Goal: Transaction & Acquisition: Purchase product/service

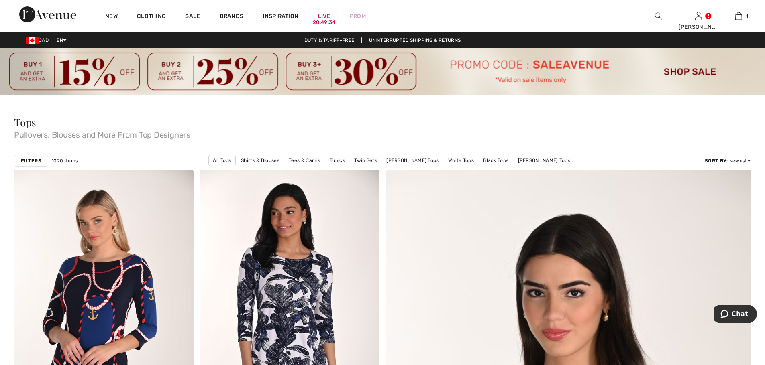
click at [42, 160] on div "Filters" at bounding box center [31, 161] width 34 height 12
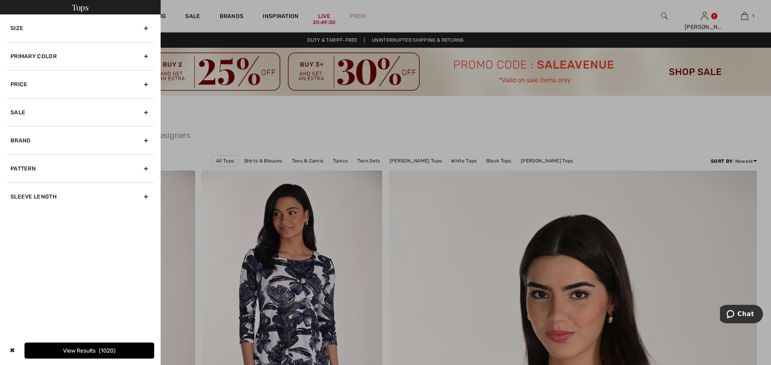
click at [88, 27] on div "Size" at bounding box center [80, 28] width 148 height 28
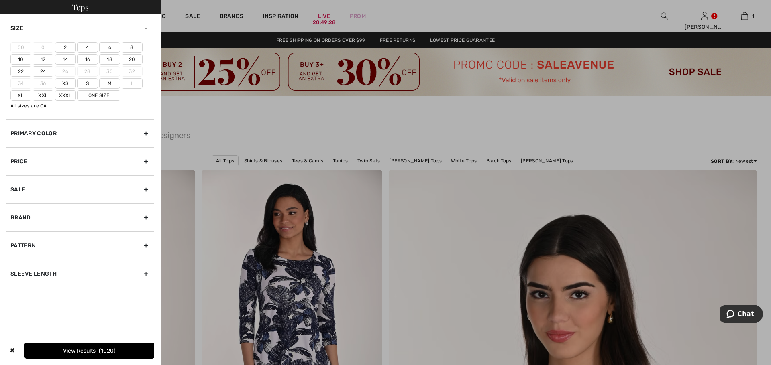
click at [45, 69] on label "24" at bounding box center [43, 71] width 21 height 10
click at [0, 0] on input"] "24" at bounding box center [0, 0] width 0 height 0
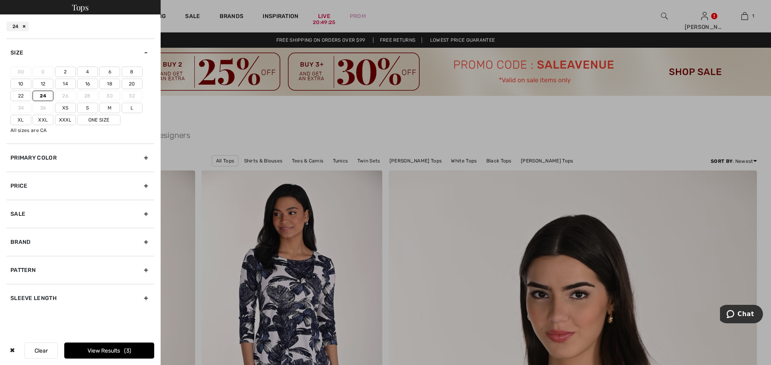
click at [120, 351] on button "View Results 3" at bounding box center [109, 351] width 90 height 16
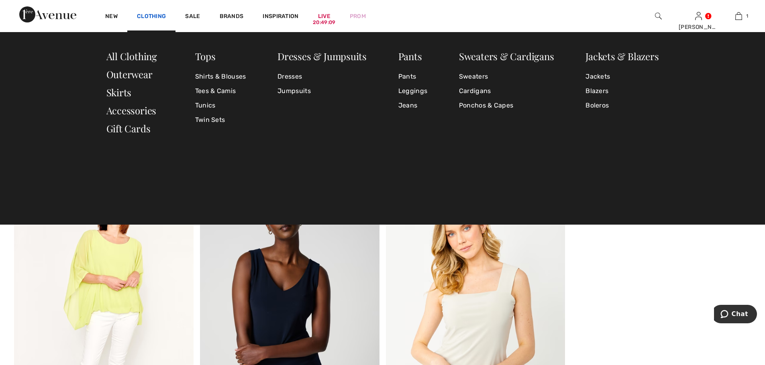
click at [155, 16] on link "Clothing" at bounding box center [151, 17] width 29 height 8
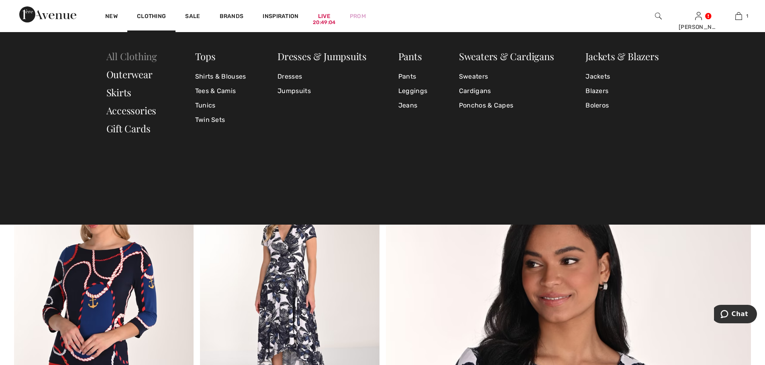
click at [147, 53] on link "All Clothing" at bounding box center [131, 56] width 51 height 13
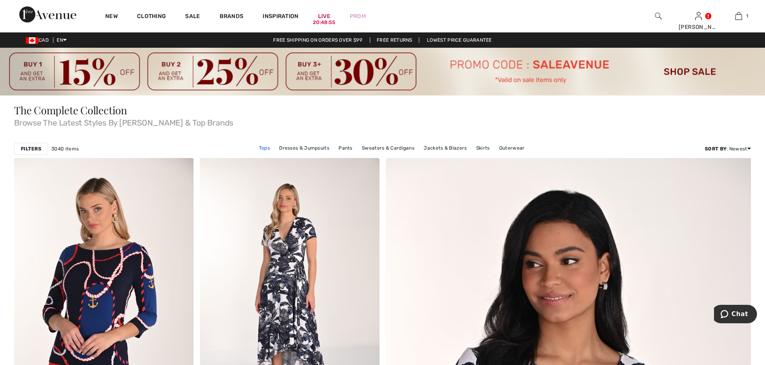
click at [265, 149] on link "Tops" at bounding box center [264, 148] width 19 height 10
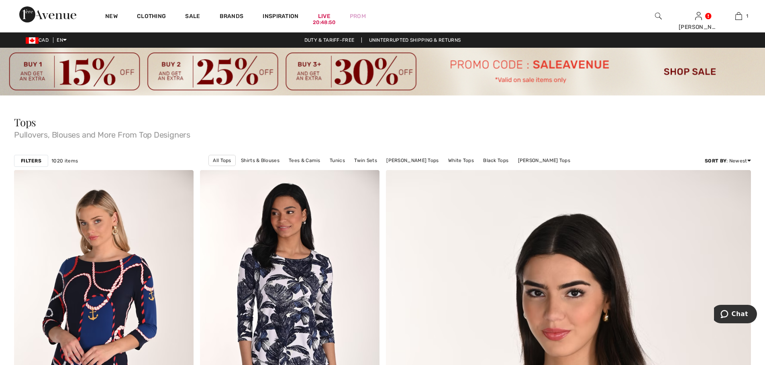
click at [30, 158] on strong "Filters" at bounding box center [31, 160] width 20 height 7
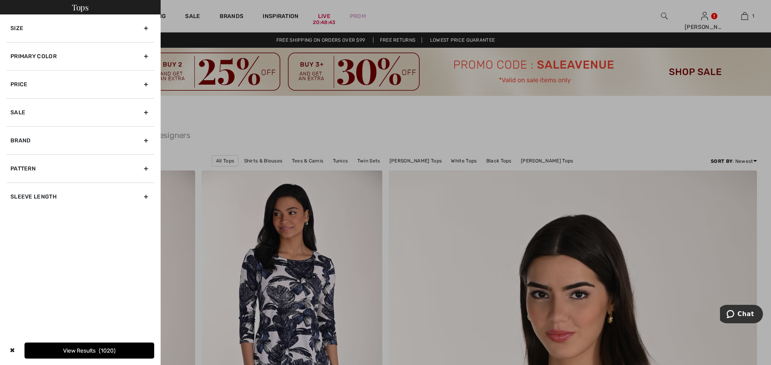
click at [145, 58] on div "Primary Color" at bounding box center [80, 56] width 148 height 28
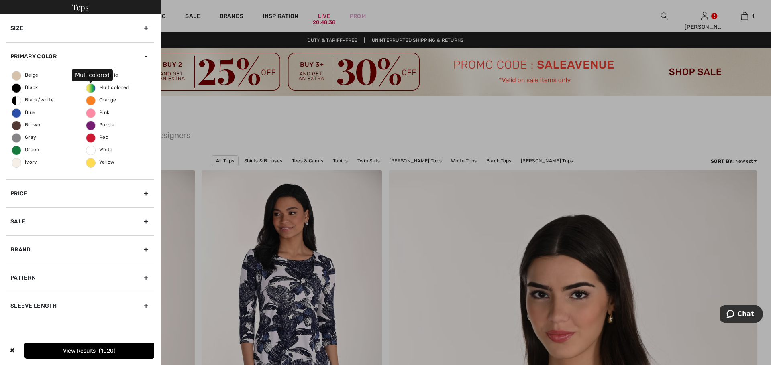
click at [126, 90] on span "Multicolored" at bounding box center [107, 88] width 43 height 6
click at [0, 0] on input "Multicolored" at bounding box center [0, 0] width 0 height 0
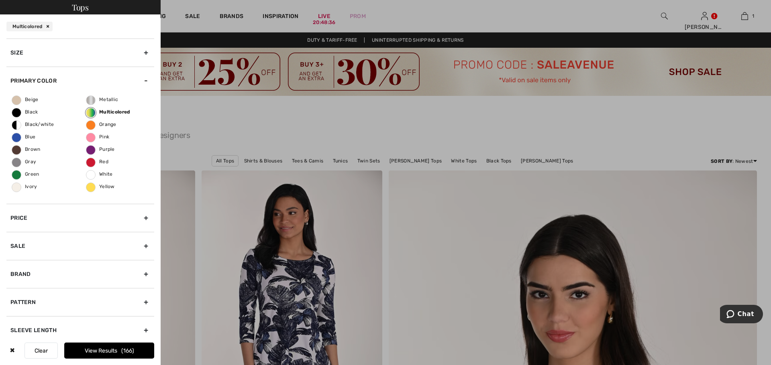
click at [143, 55] on div "Size" at bounding box center [80, 53] width 148 height 28
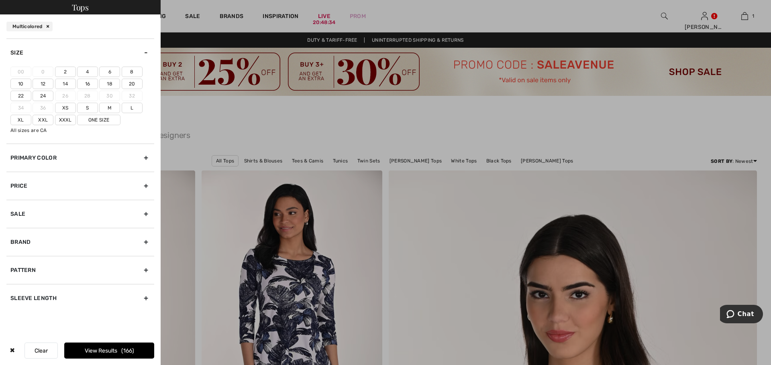
click at [16, 96] on label "22" at bounding box center [20, 96] width 21 height 10
click at [0, 0] on input"] "22" at bounding box center [0, 0] width 0 height 0
click at [133, 350] on button "View Results 31" at bounding box center [109, 351] width 90 height 16
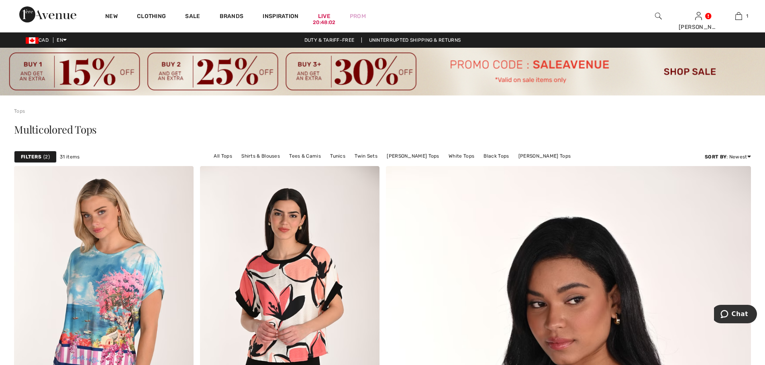
click at [652, 17] on div at bounding box center [658, 16] width 40 height 32
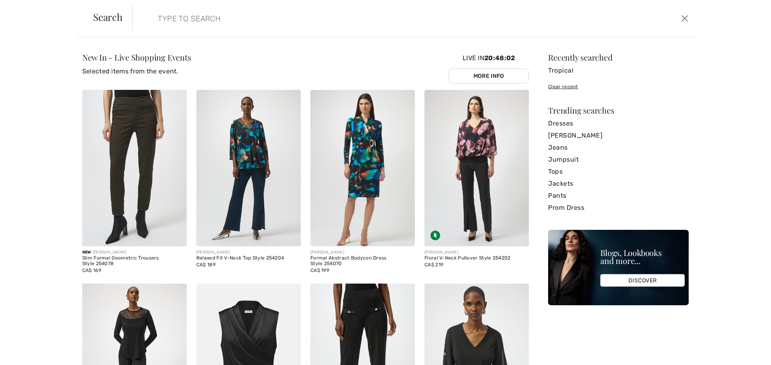
click at [660, 16] on form "Clear" at bounding box center [405, 18] width 546 height 24
click at [262, 23] on input "search" at bounding box center [349, 18] width 395 height 24
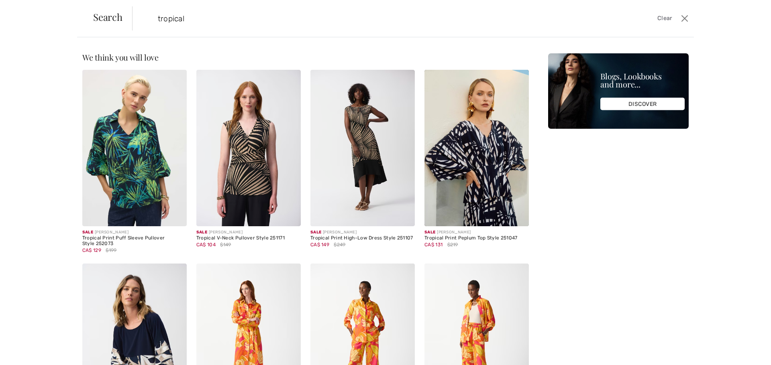
type input "tropical"
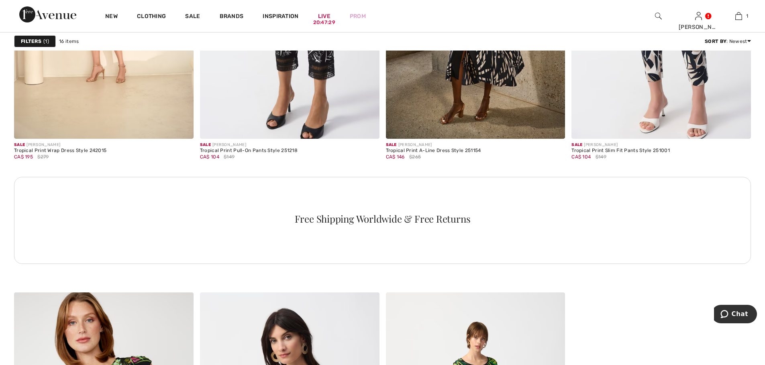
scroll to position [1044, 0]
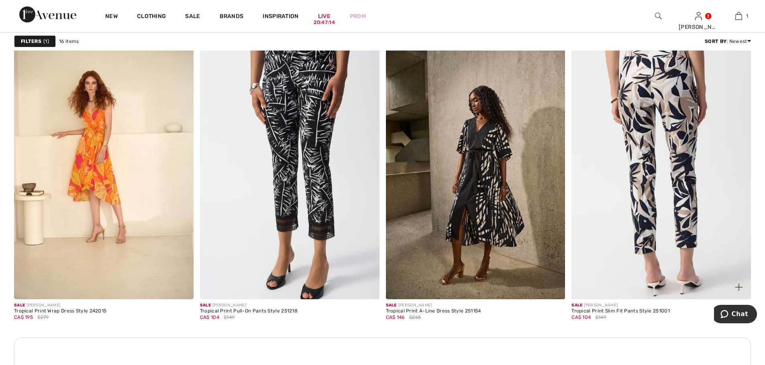
click at [678, 241] on img at bounding box center [660, 164] width 179 height 269
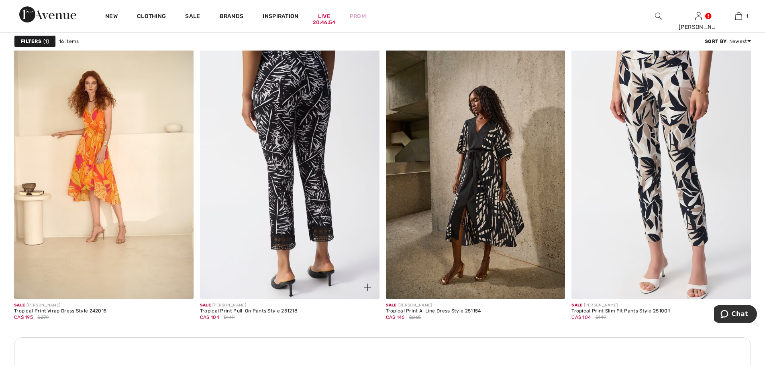
click at [325, 198] on img at bounding box center [289, 164] width 179 height 269
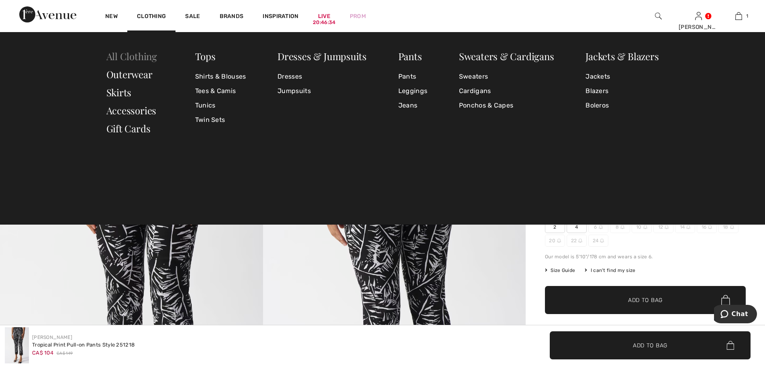
click at [123, 55] on link "All Clothing" at bounding box center [131, 56] width 51 height 13
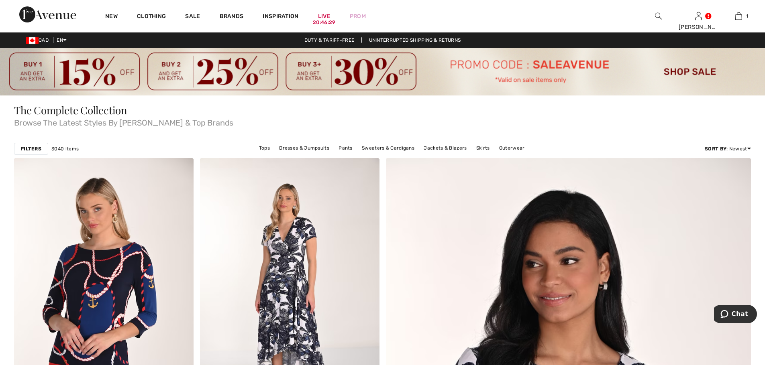
click at [31, 147] on strong "Filters" at bounding box center [31, 148] width 20 height 7
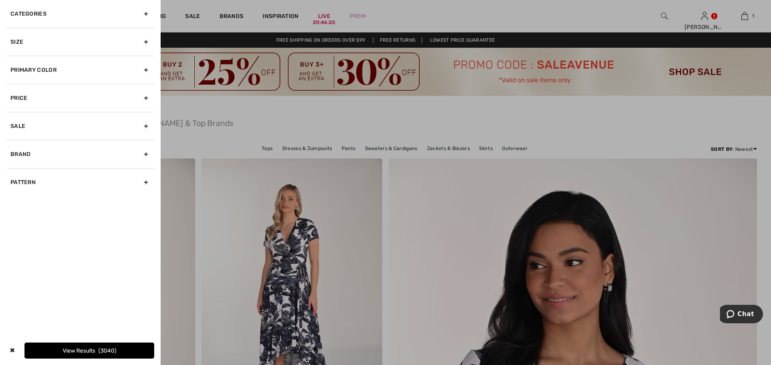
click at [151, 14] on div "Categories" at bounding box center [80, 14] width 148 height 28
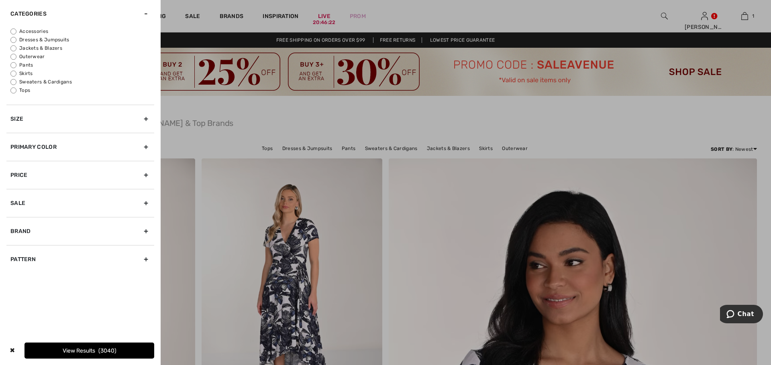
click at [12, 67] on input "Pants" at bounding box center [13, 65] width 6 height 6
radio input "true"
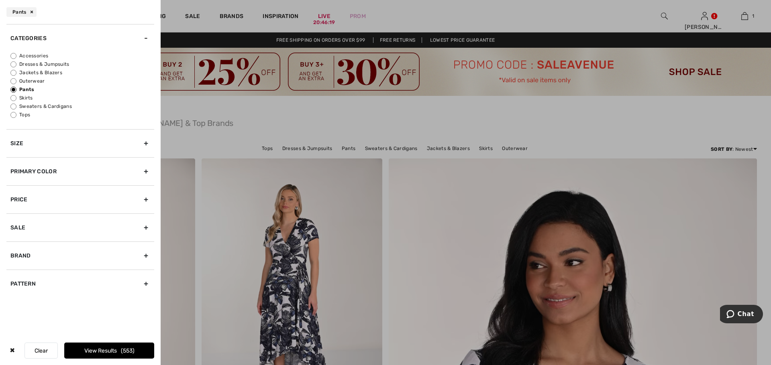
click at [92, 146] on div "Size" at bounding box center [80, 143] width 148 height 28
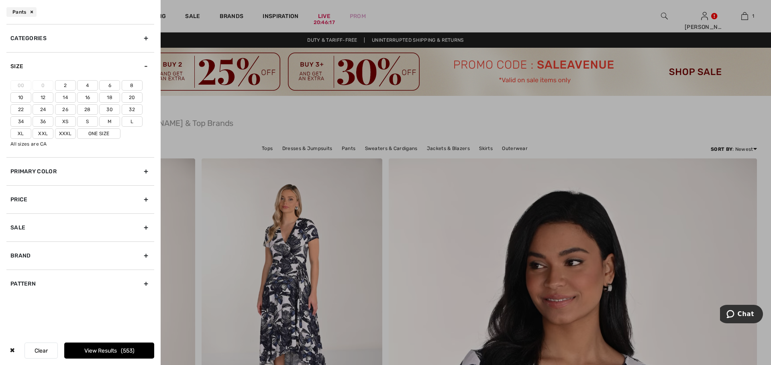
click at [111, 97] on label "18" at bounding box center [109, 97] width 21 height 10
click at [0, 0] on input"] "18" at bounding box center [0, 0] width 0 height 0
click at [120, 352] on button "View Results 175" at bounding box center [109, 351] width 90 height 16
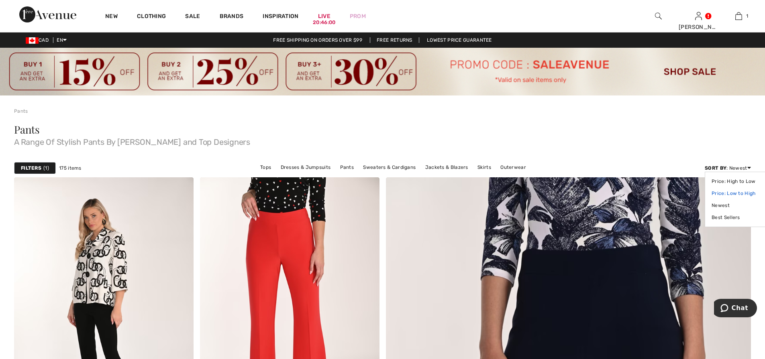
click at [734, 195] on link "Price: Low to High" at bounding box center [736, 193] width 51 height 12
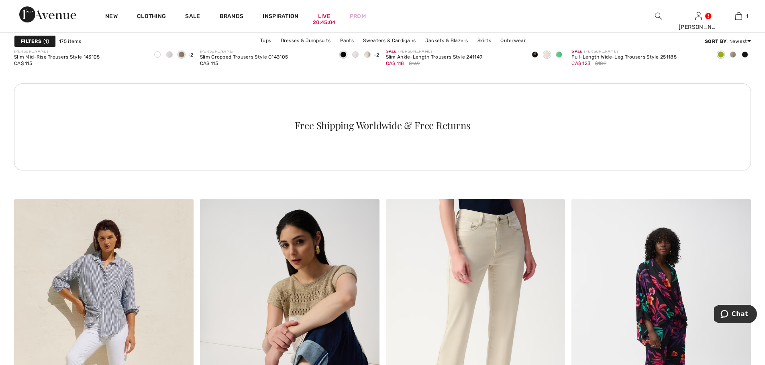
scroll to position [3894, 0]
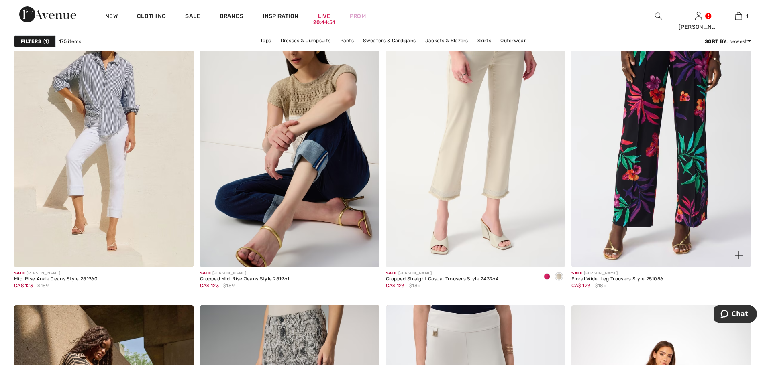
click at [625, 198] on img at bounding box center [660, 132] width 179 height 269
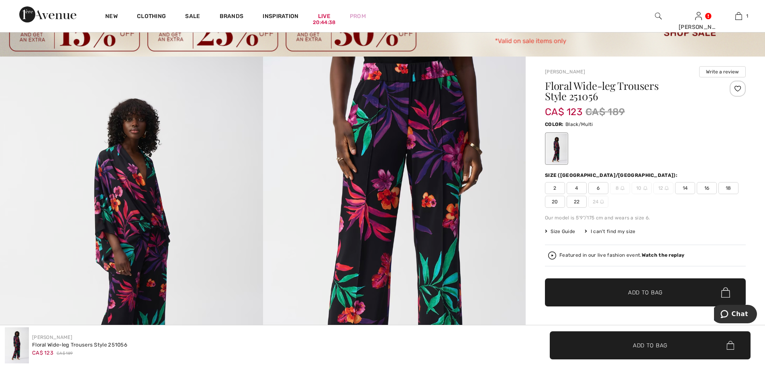
scroll to position [120, 0]
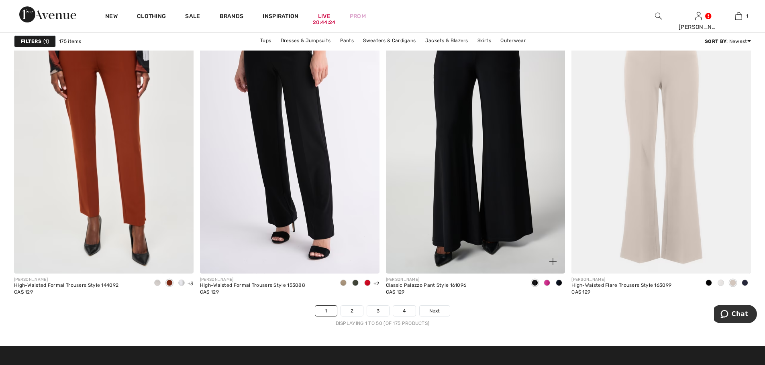
scroll to position [4617, 0]
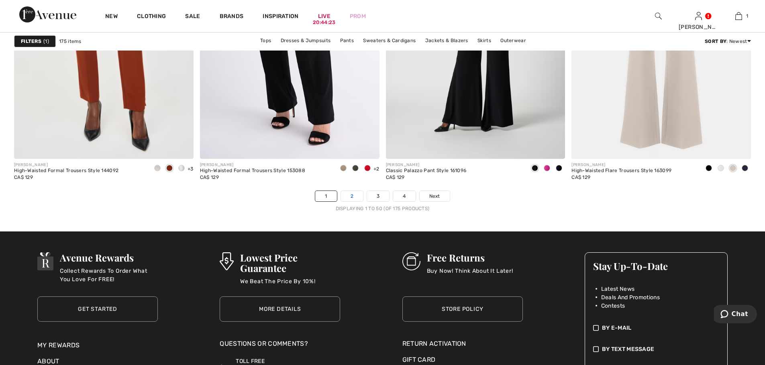
click at [351, 193] on link "2" at bounding box center [352, 196] width 22 height 10
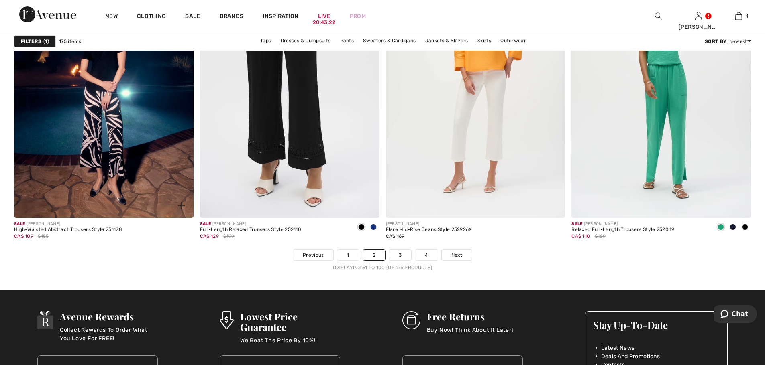
scroll to position [4577, 0]
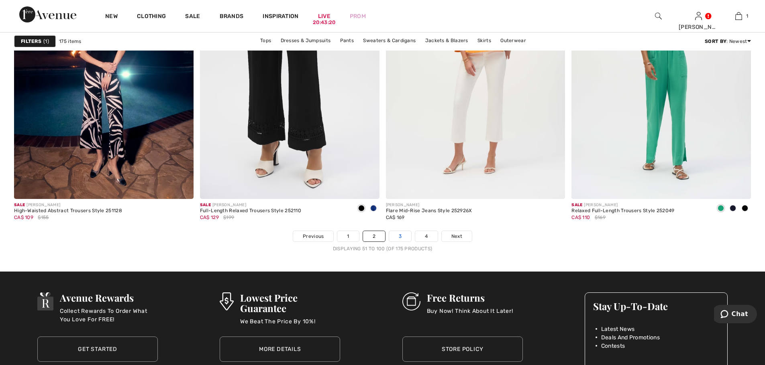
click at [404, 238] on link "3" at bounding box center [400, 236] width 22 height 10
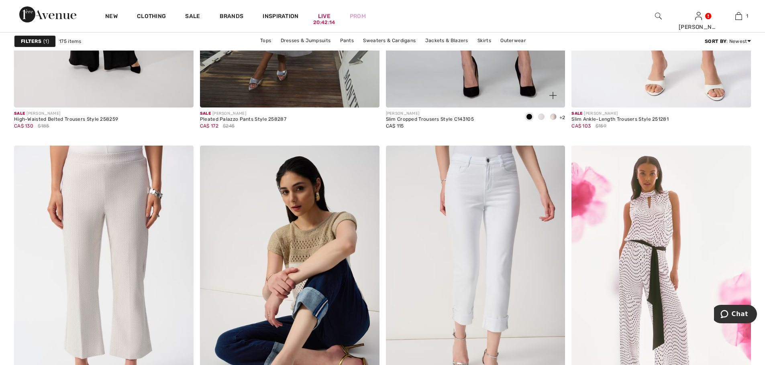
scroll to position [3453, 0]
